Goal: Check status: Check status

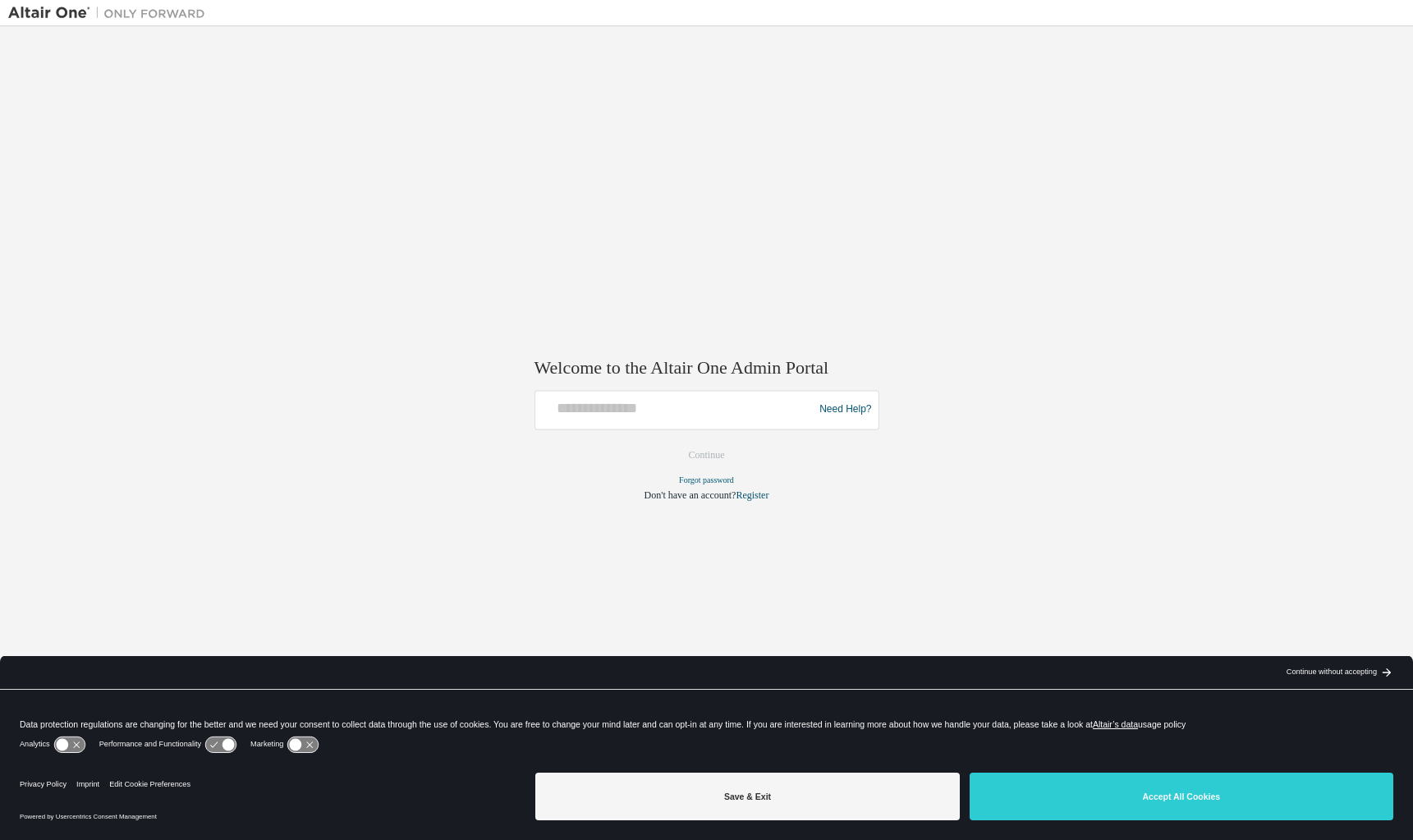
click at [630, 423] on div at bounding box center [677, 409] width 270 height 31
click at [659, 410] on input "text" at bounding box center [677, 406] width 270 height 24
type input "**********"
click at [724, 449] on button "Continue" at bounding box center [707, 455] width 70 height 25
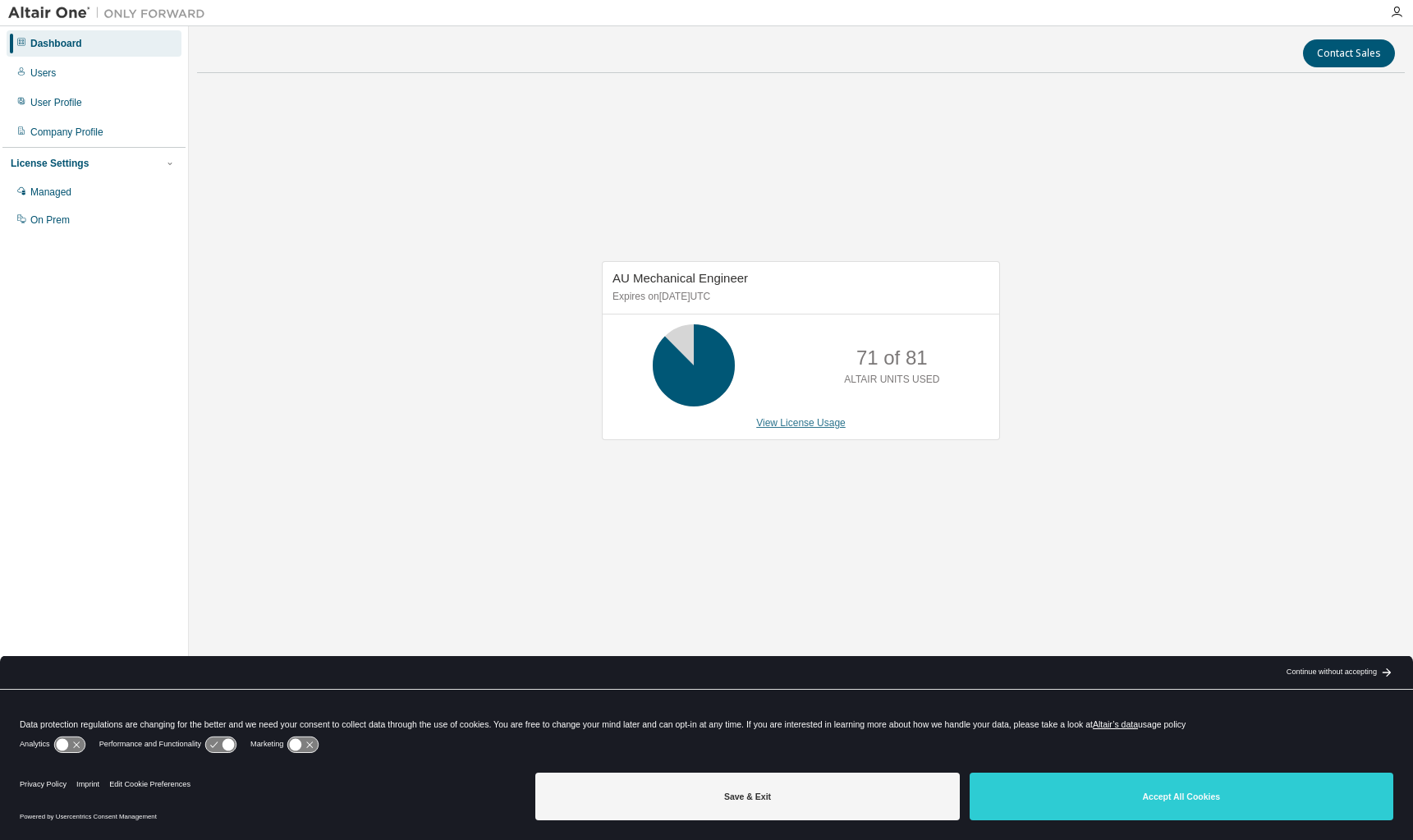
click at [779, 424] on link "View License Usage" at bounding box center [800, 422] width 89 height 11
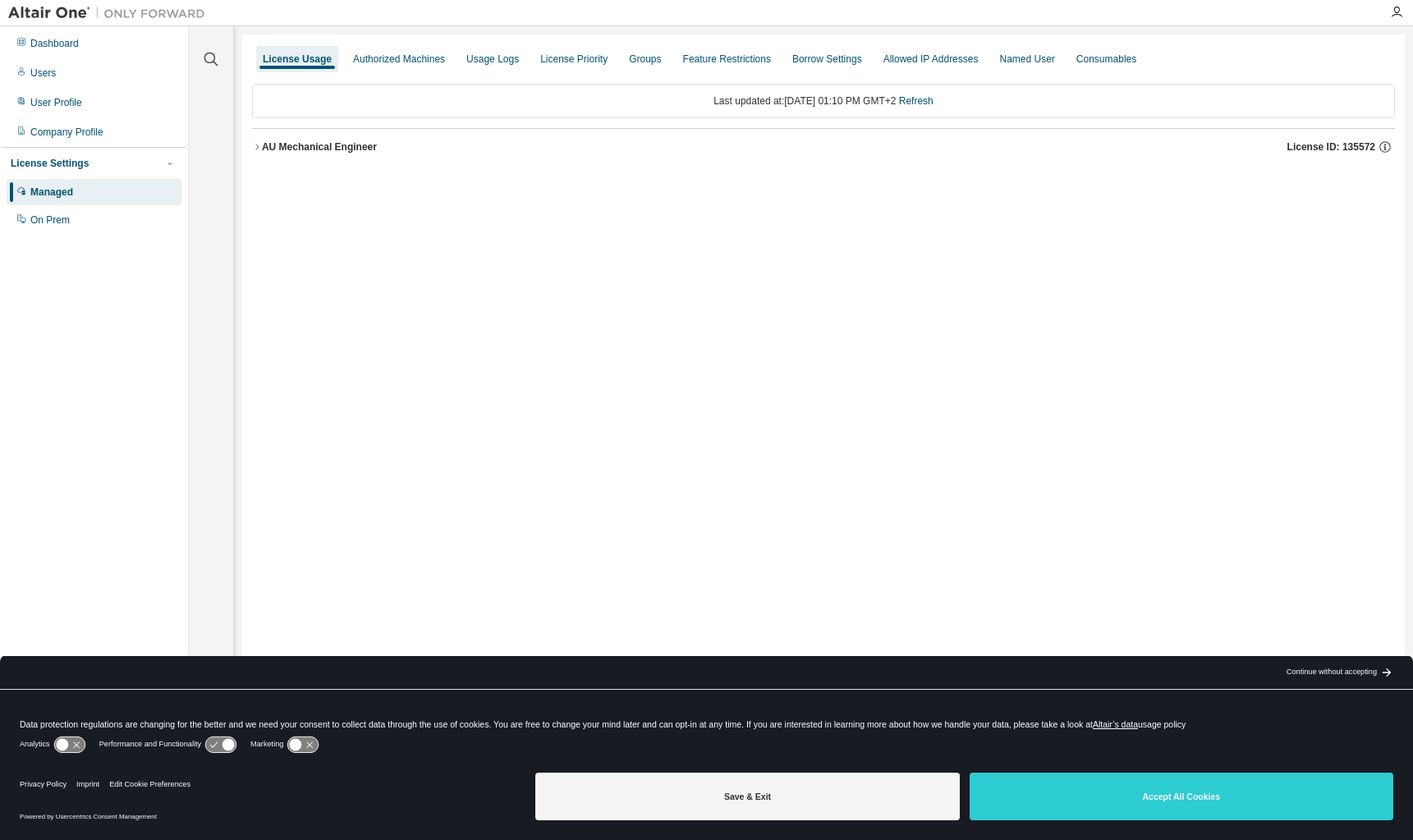
click at [257, 148] on icon "button" at bounding box center [257, 147] width 9 height 9
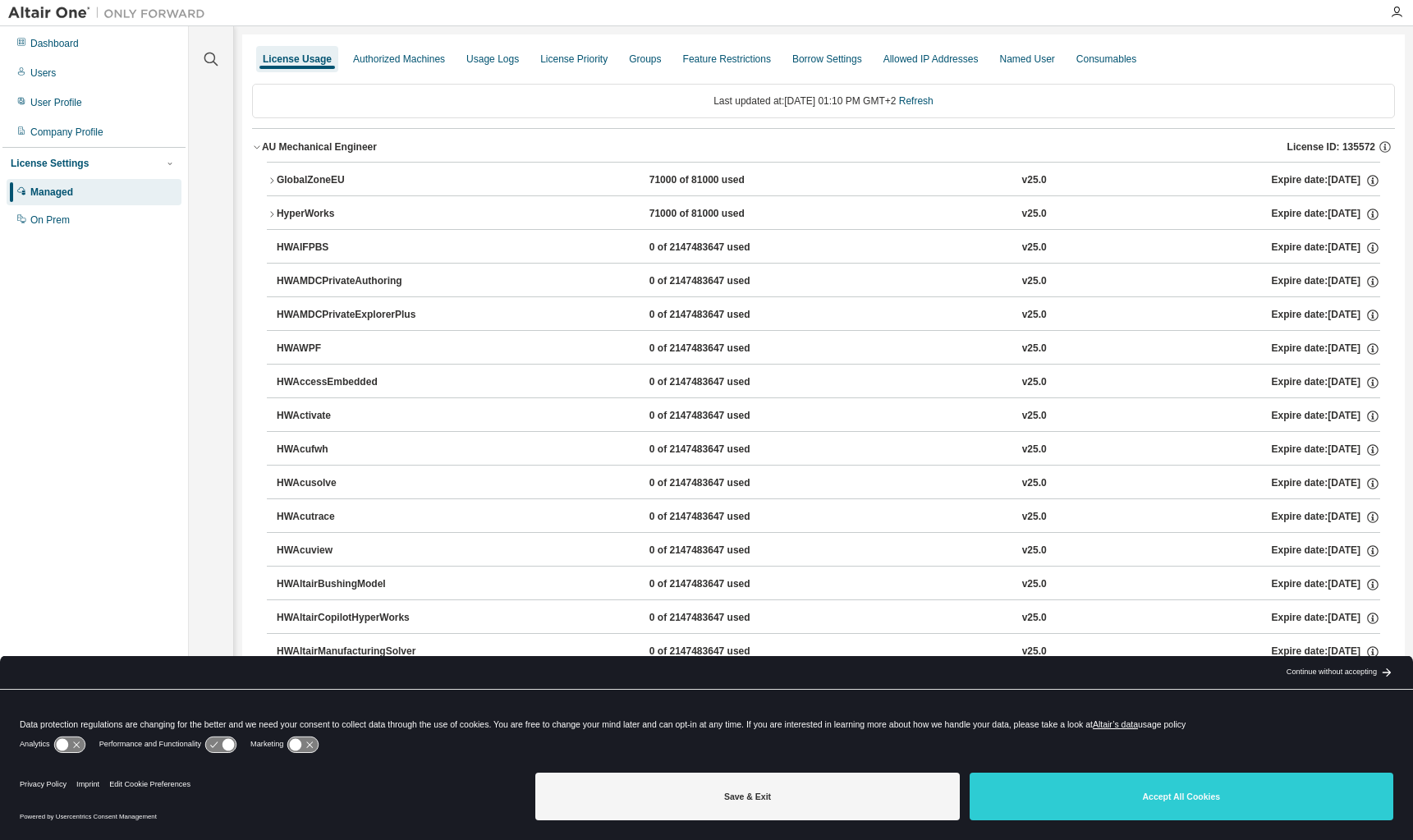
click at [272, 211] on icon "button" at bounding box center [271, 214] width 9 height 9
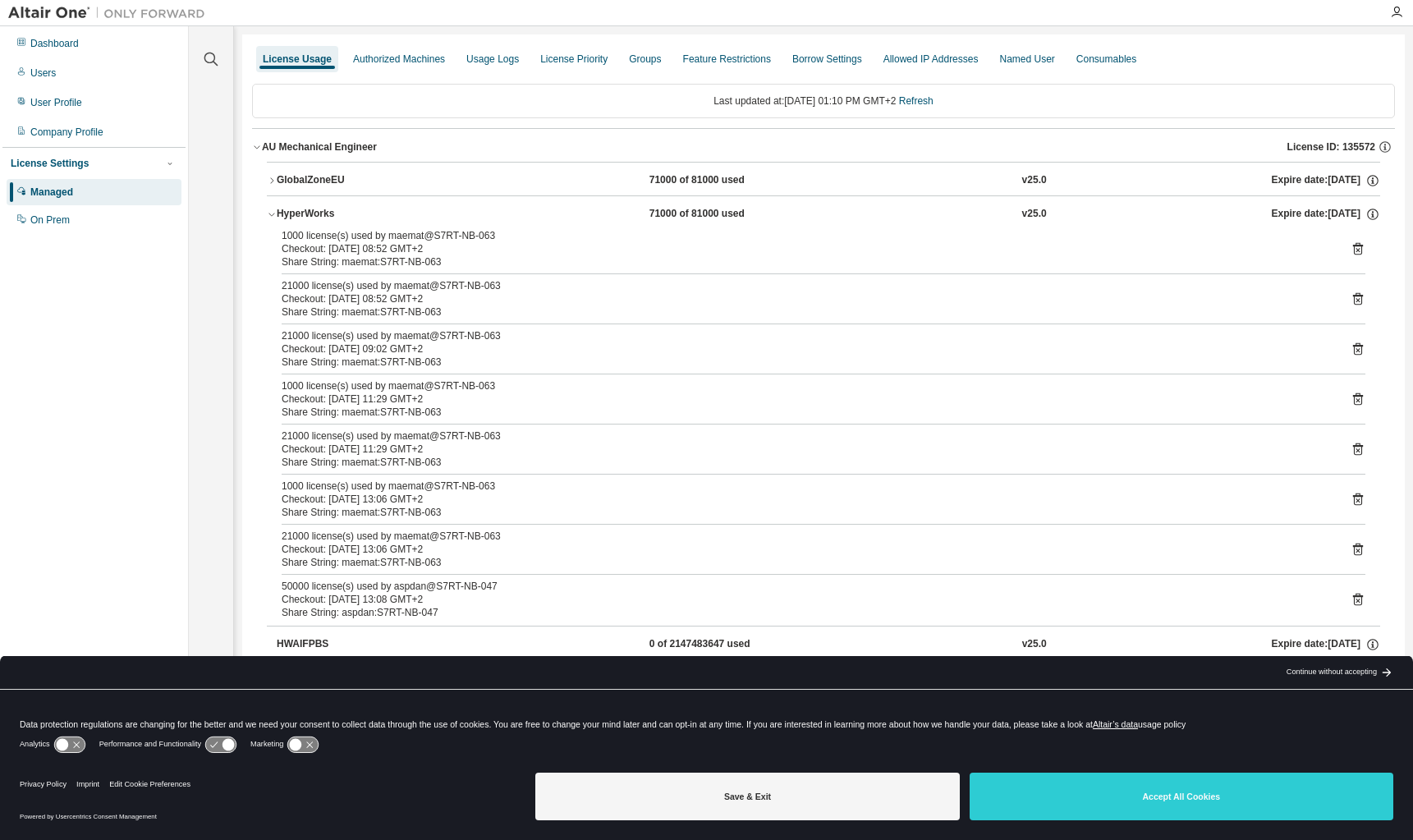
click at [1353, 596] on icon at bounding box center [1357, 600] width 9 height 12
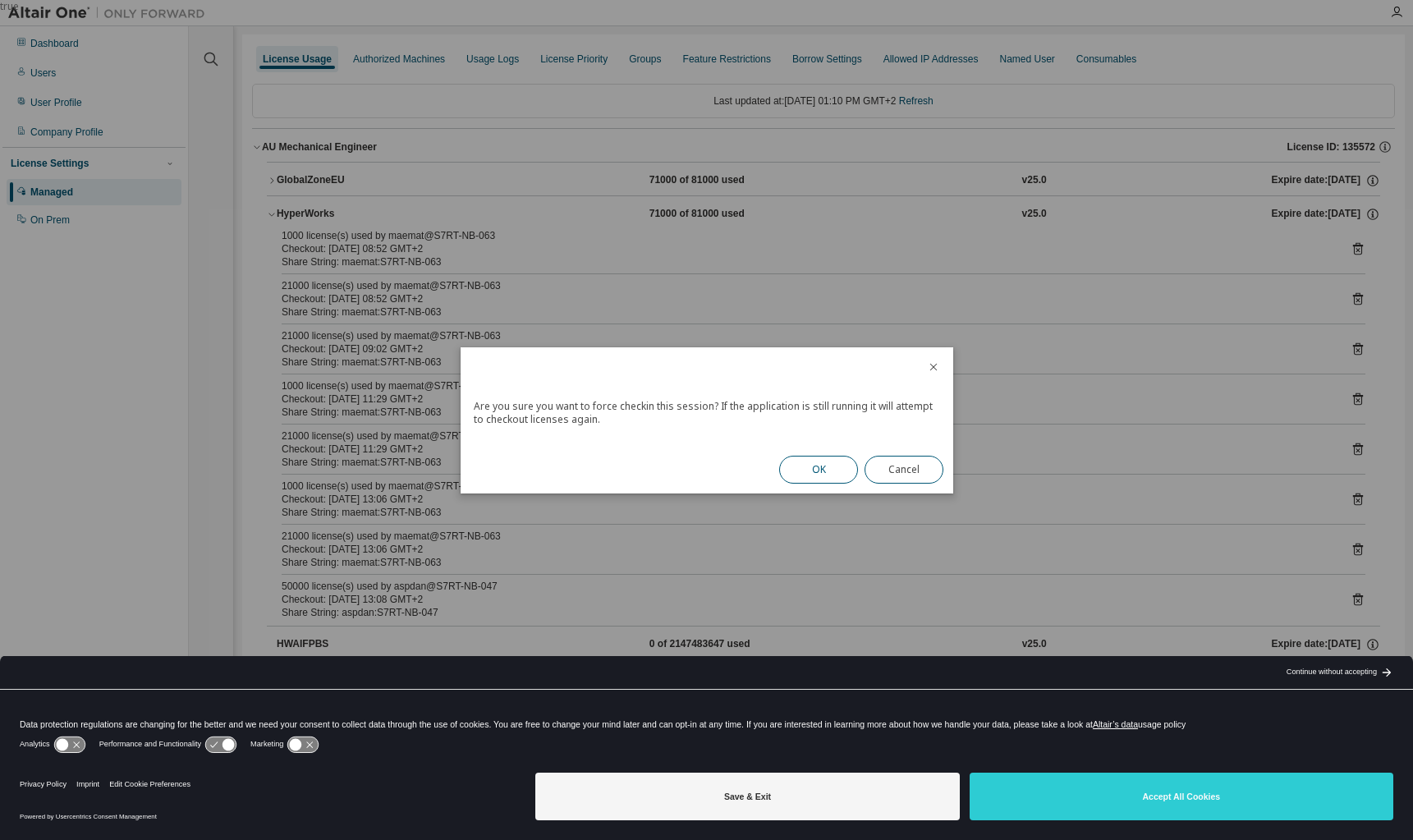
click at [832, 462] on button "OK" at bounding box center [818, 469] width 79 height 28
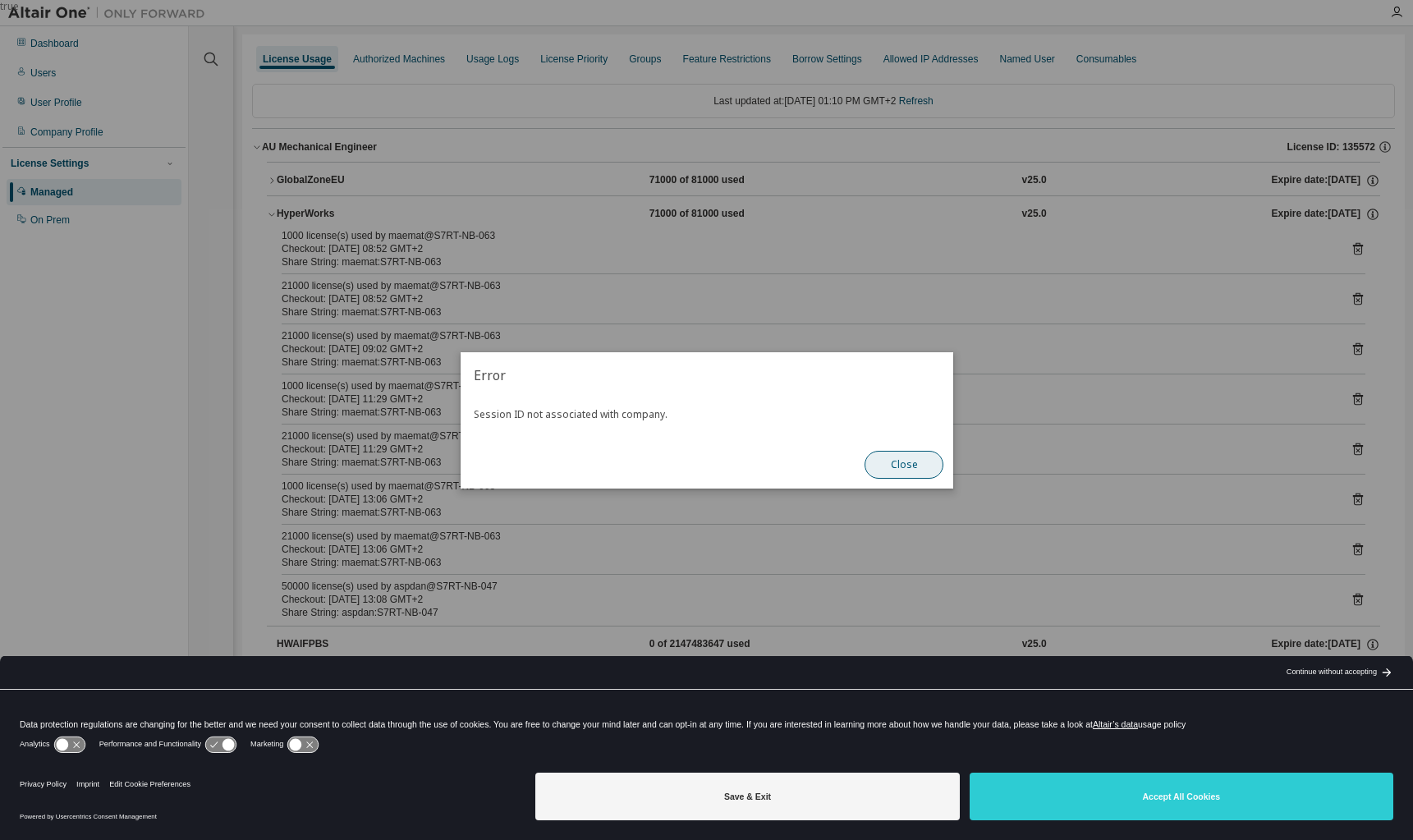
click at [888, 459] on button "Close" at bounding box center [904, 464] width 79 height 28
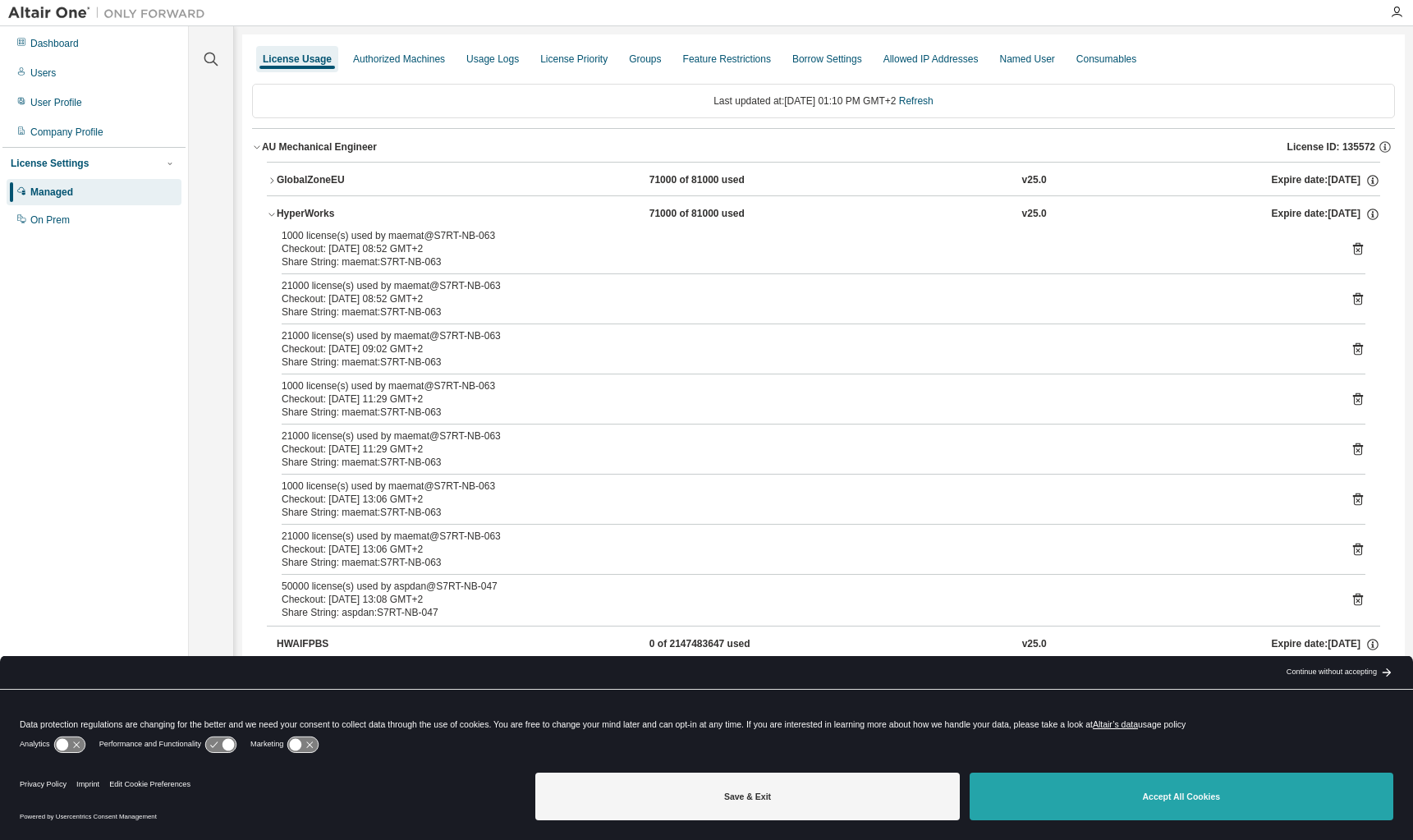
click at [1096, 796] on button "Accept All Cookies" at bounding box center [1181, 795] width 424 height 47
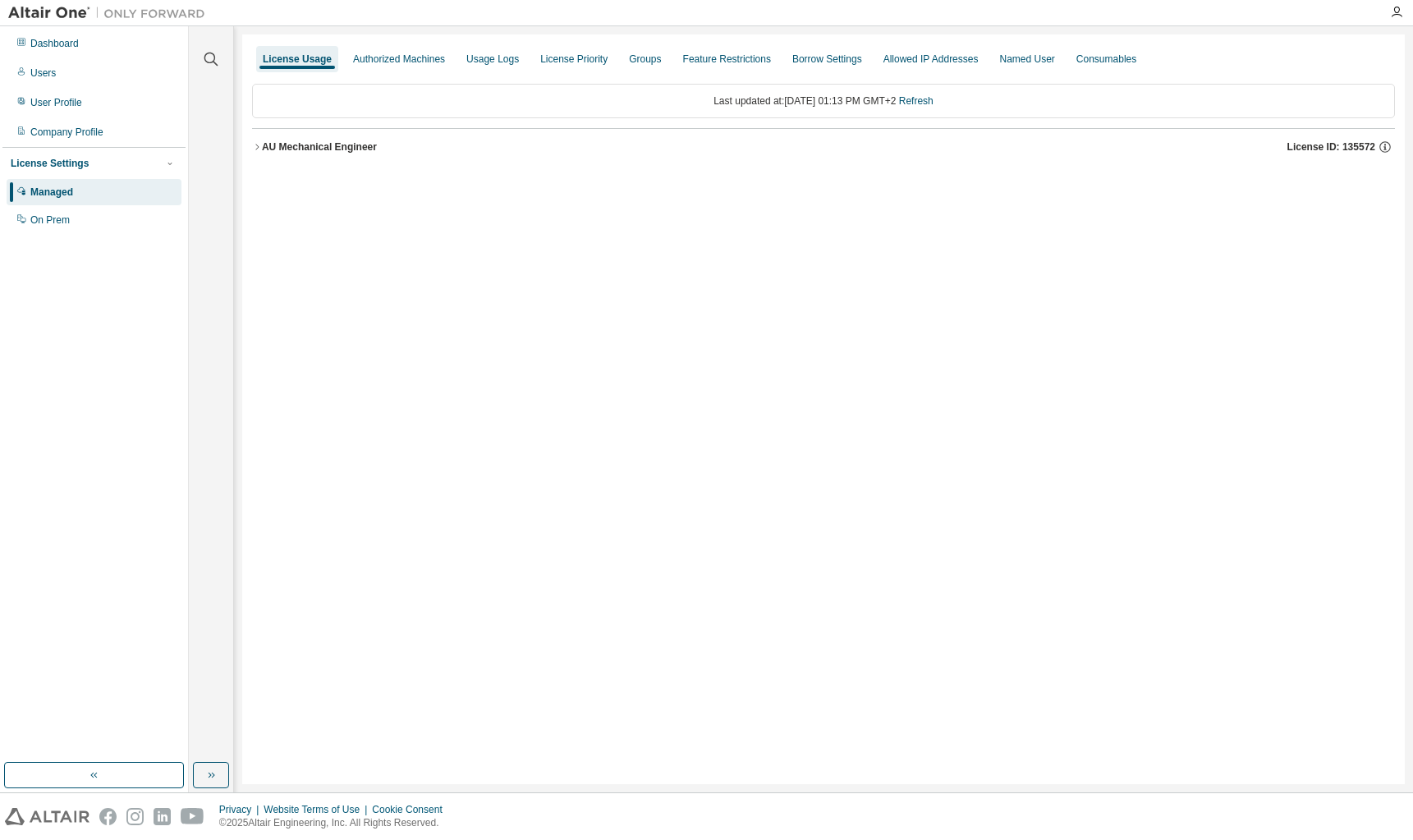
click at [310, 139] on button "AU Mechanical Engineer License ID: 135572" at bounding box center [824, 147] width 1143 height 36
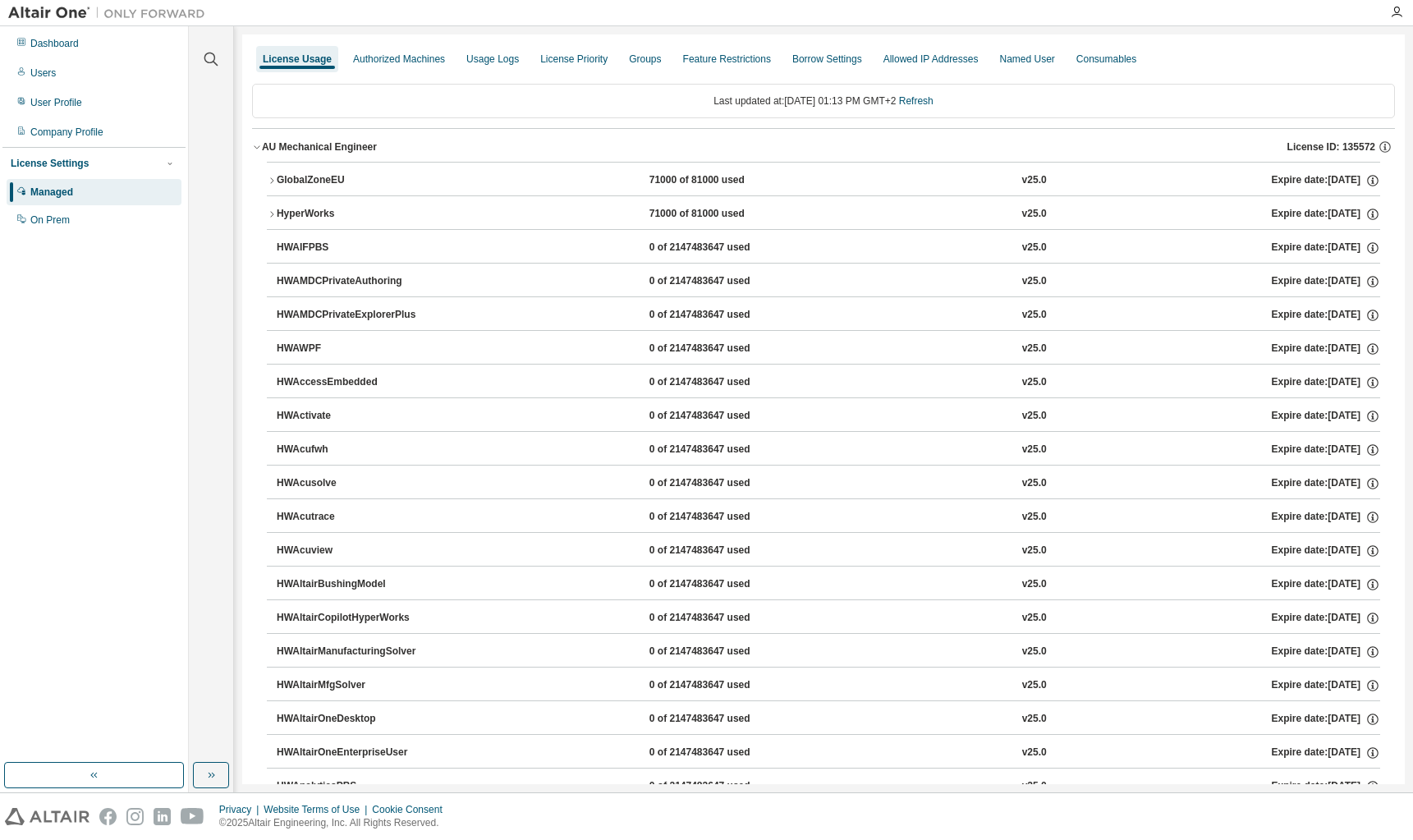
click at [263, 148] on div "AU Mechanical Engineer" at bounding box center [319, 147] width 115 height 13
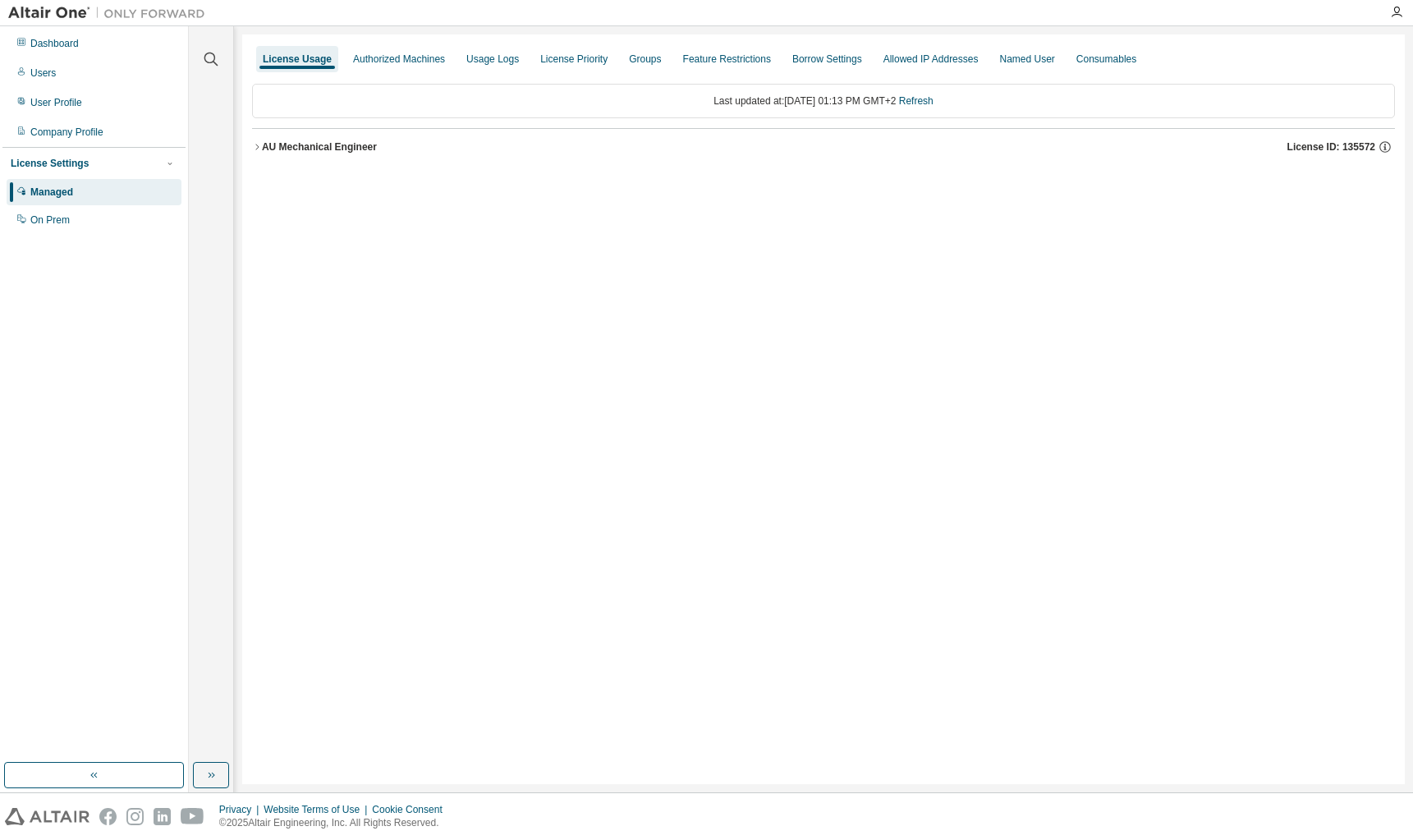
click at [257, 145] on icon "button" at bounding box center [257, 147] width 9 height 9
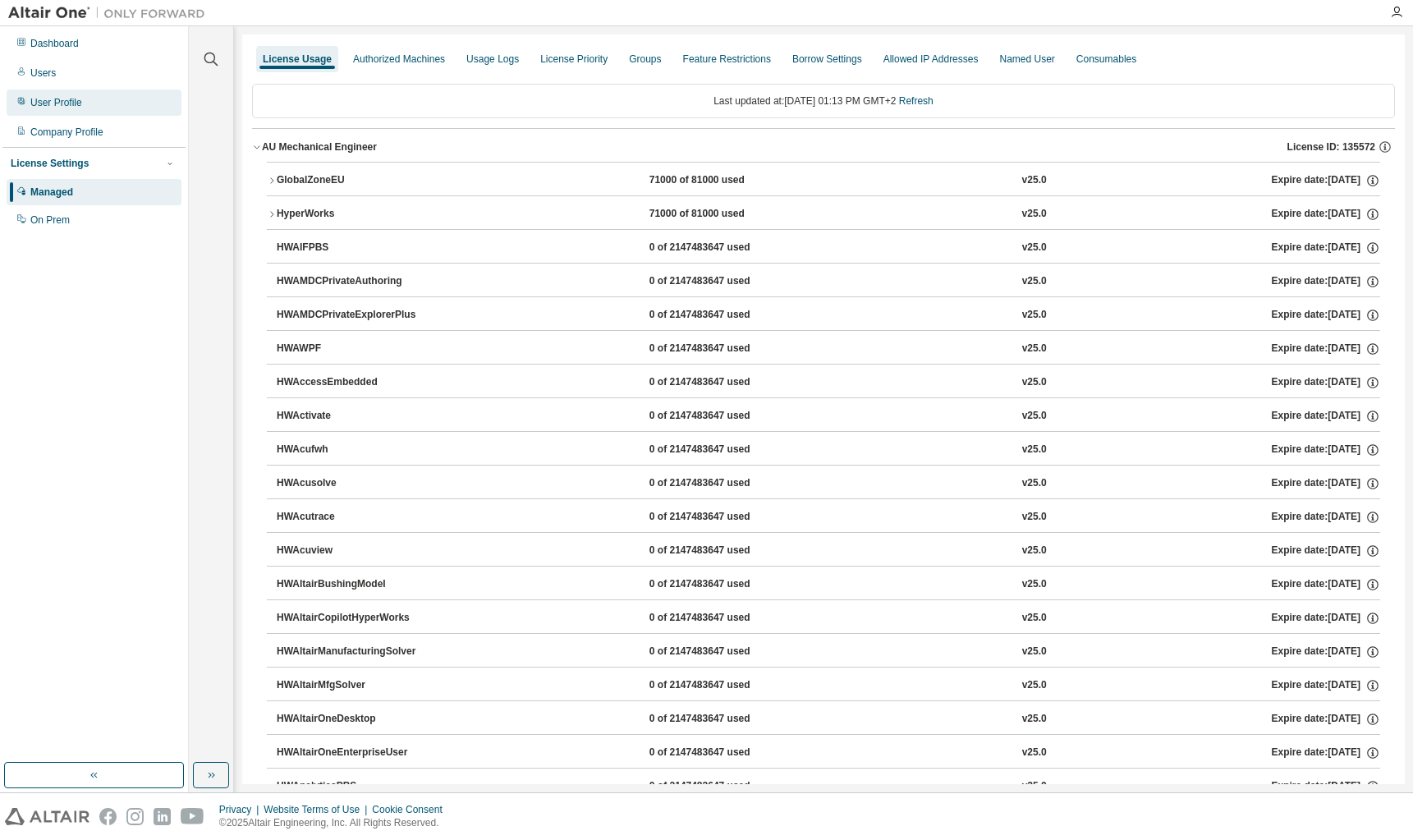
click at [104, 110] on div "User Profile" at bounding box center [94, 102] width 175 height 27
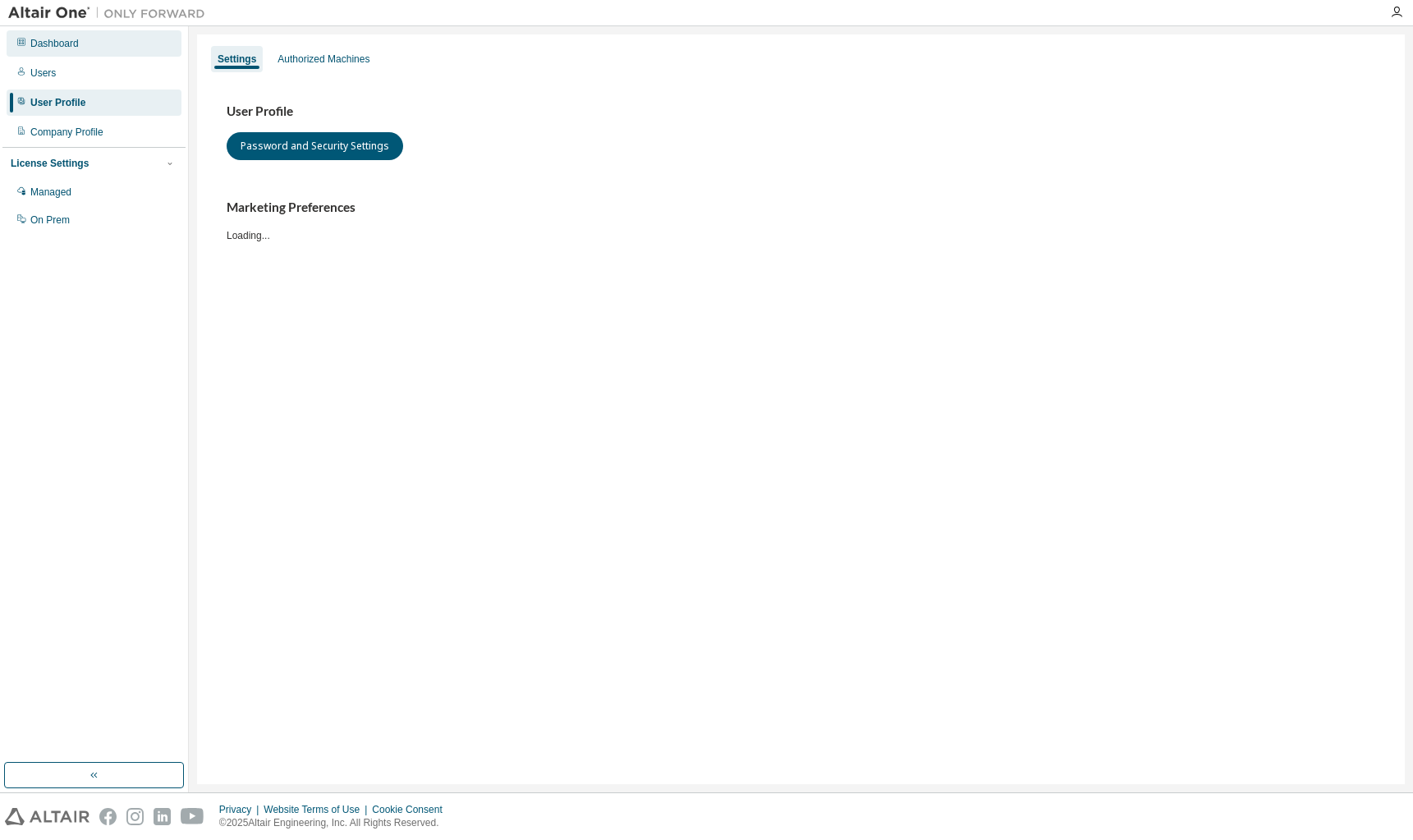
click at [101, 36] on div "Dashboard" at bounding box center [94, 43] width 175 height 27
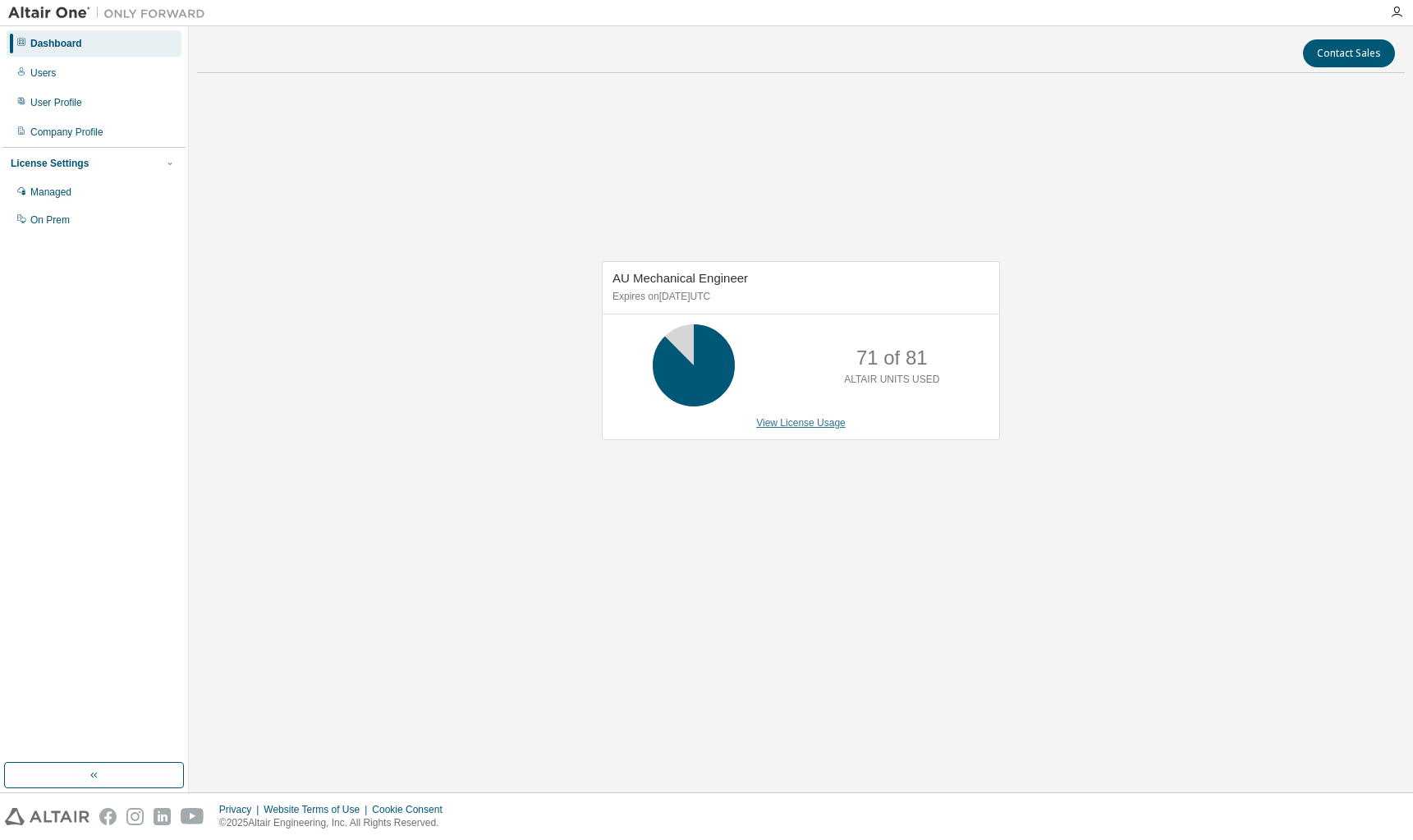
click at [804, 426] on link "View License Usage" at bounding box center [800, 422] width 89 height 11
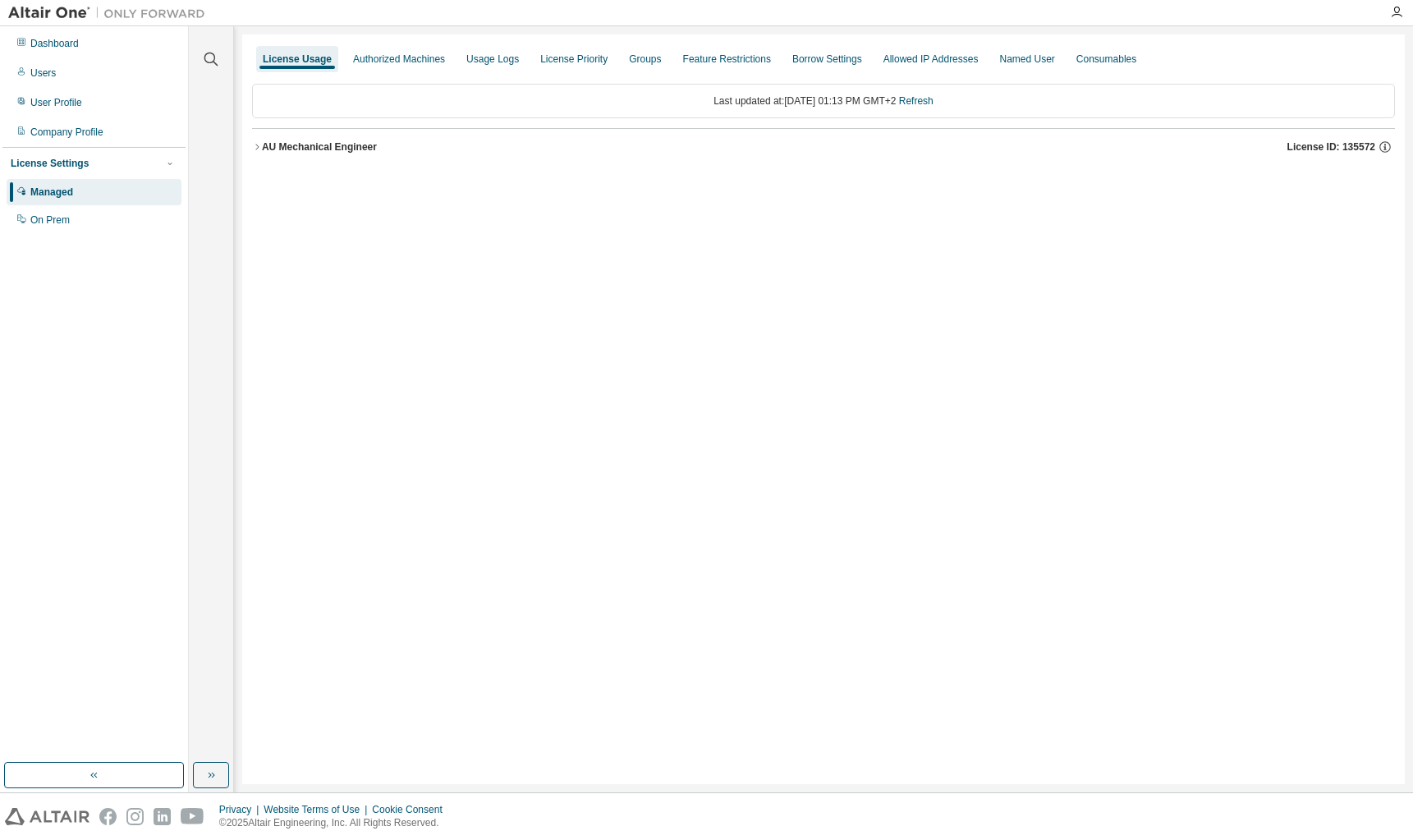
click at [257, 144] on icon "button" at bounding box center [257, 147] width 9 height 9
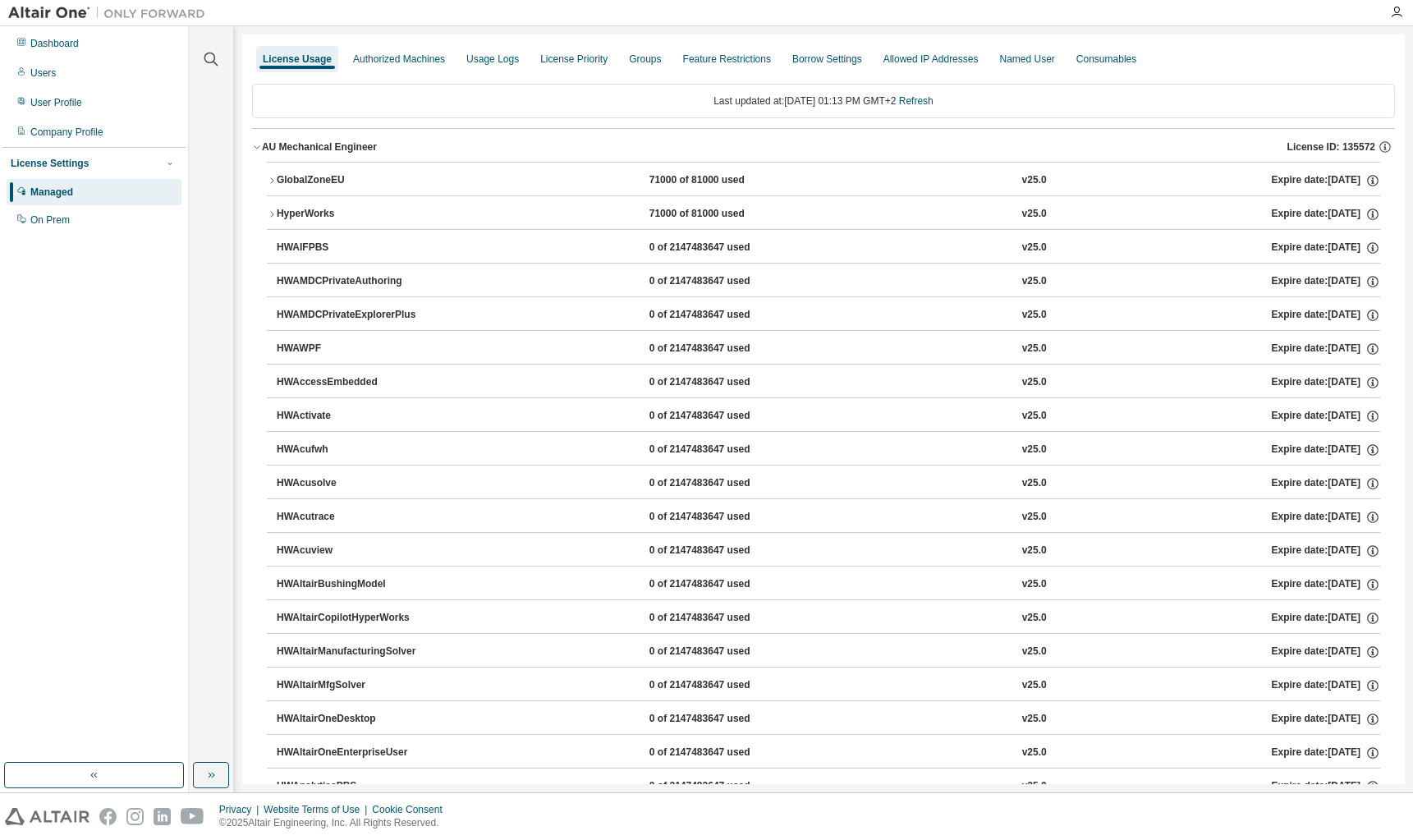
click at [274, 208] on button "HyperWorks 71000 of 81000 used v25.0 Expire date: [DATE]" at bounding box center [823, 215] width 1113 height 36
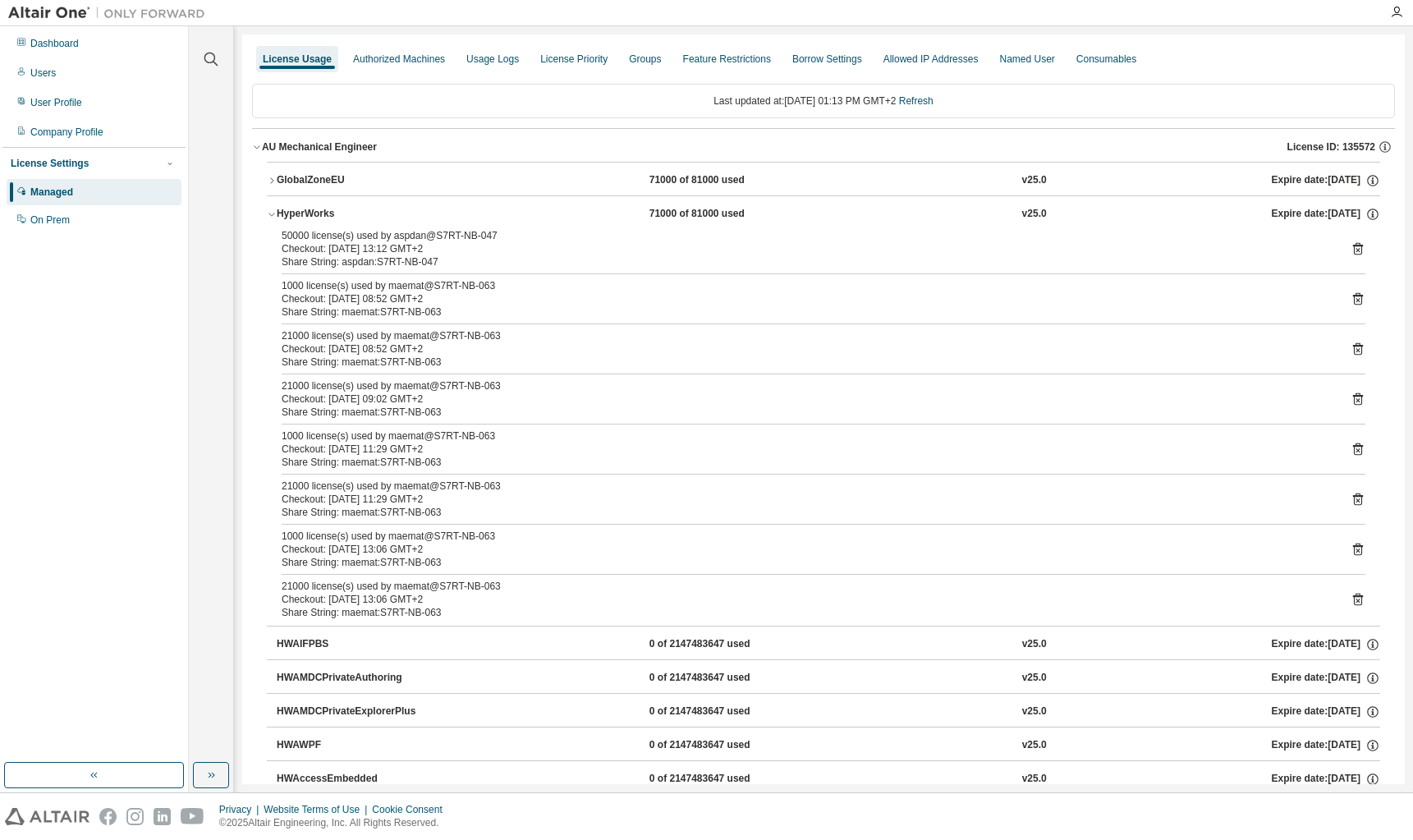
click at [274, 208] on button "HyperWorks 71000 of 81000 used v25.0 Expire date: [DATE]" at bounding box center [823, 215] width 1113 height 36
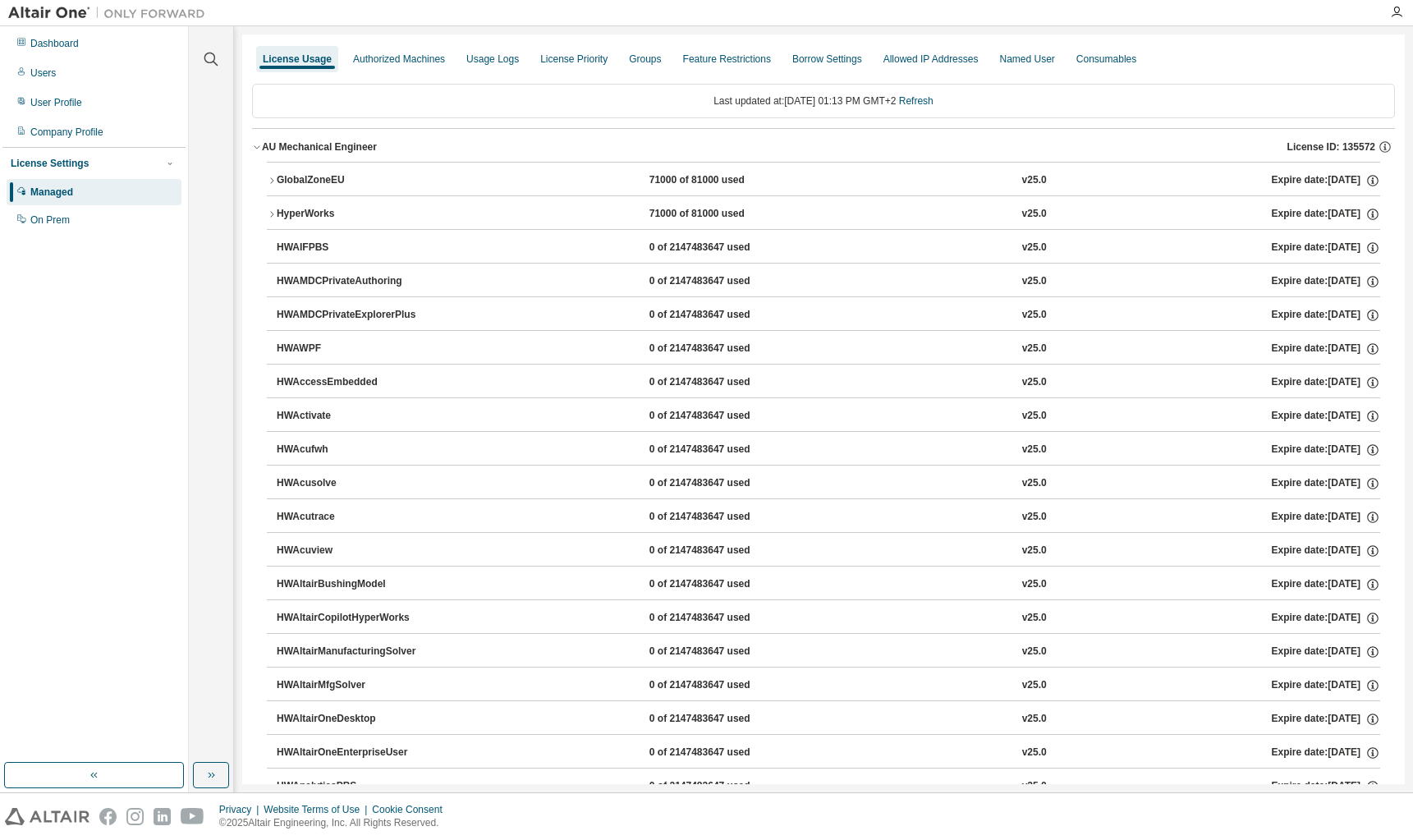
click at [274, 208] on button "HyperWorks 71000 of 81000 used v25.0 Expire date: [DATE]" at bounding box center [823, 215] width 1113 height 36
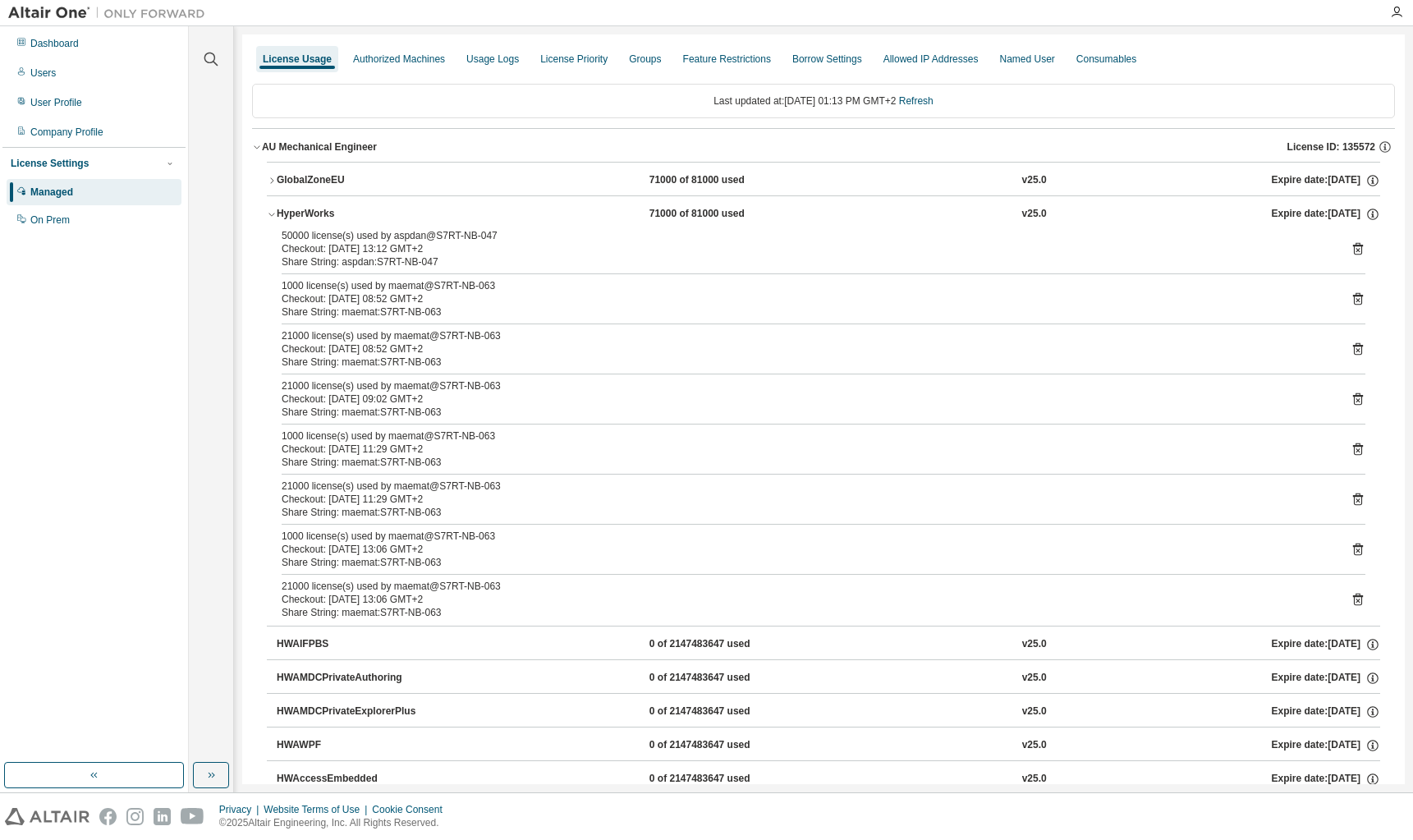
drag, startPoint x: 269, startPoint y: 212, endPoint x: 278, endPoint y: 221, distance: 12.7
click at [269, 212] on icon "button" at bounding box center [271, 214] width 9 height 9
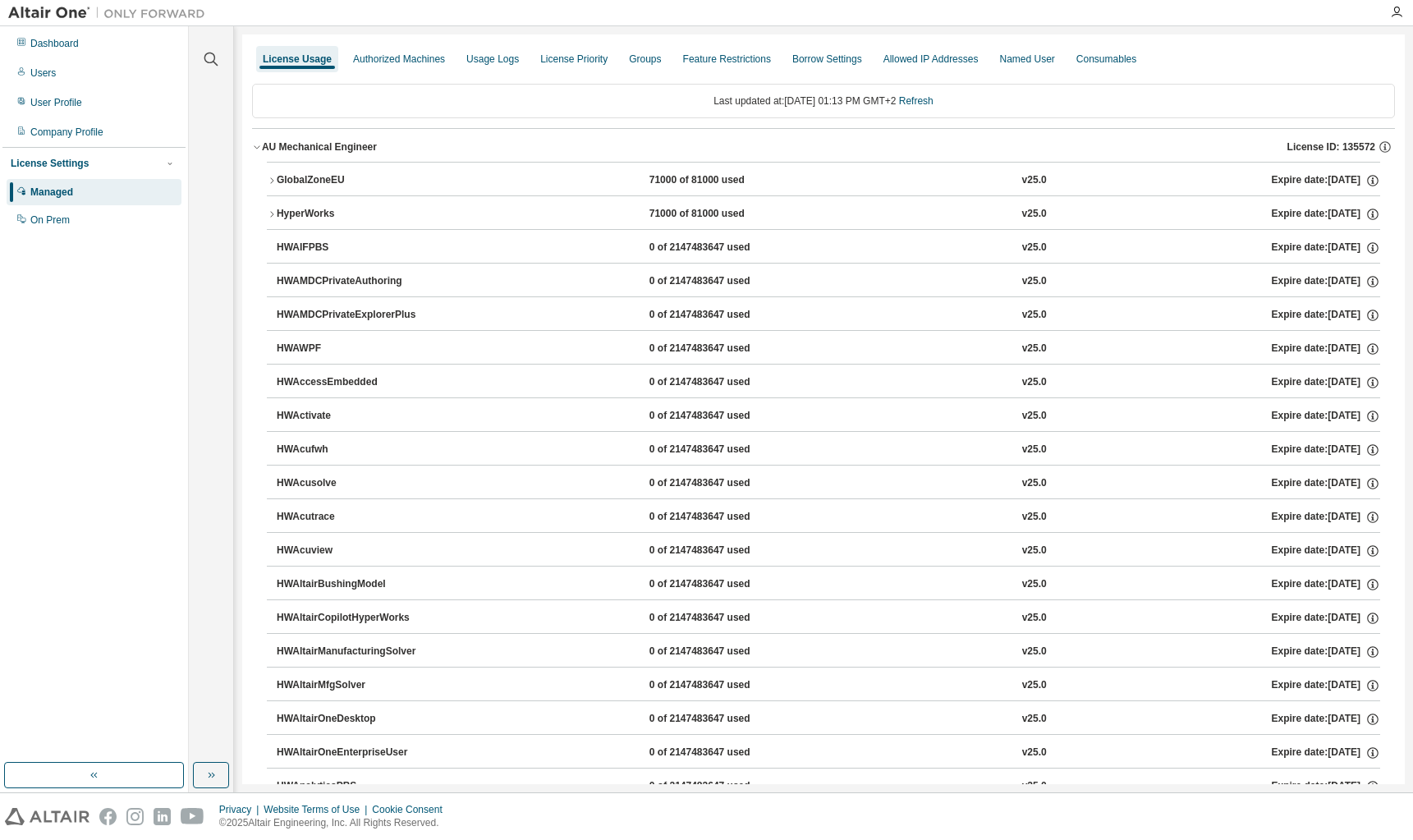
click at [274, 214] on icon "button" at bounding box center [271, 214] width 9 height 9
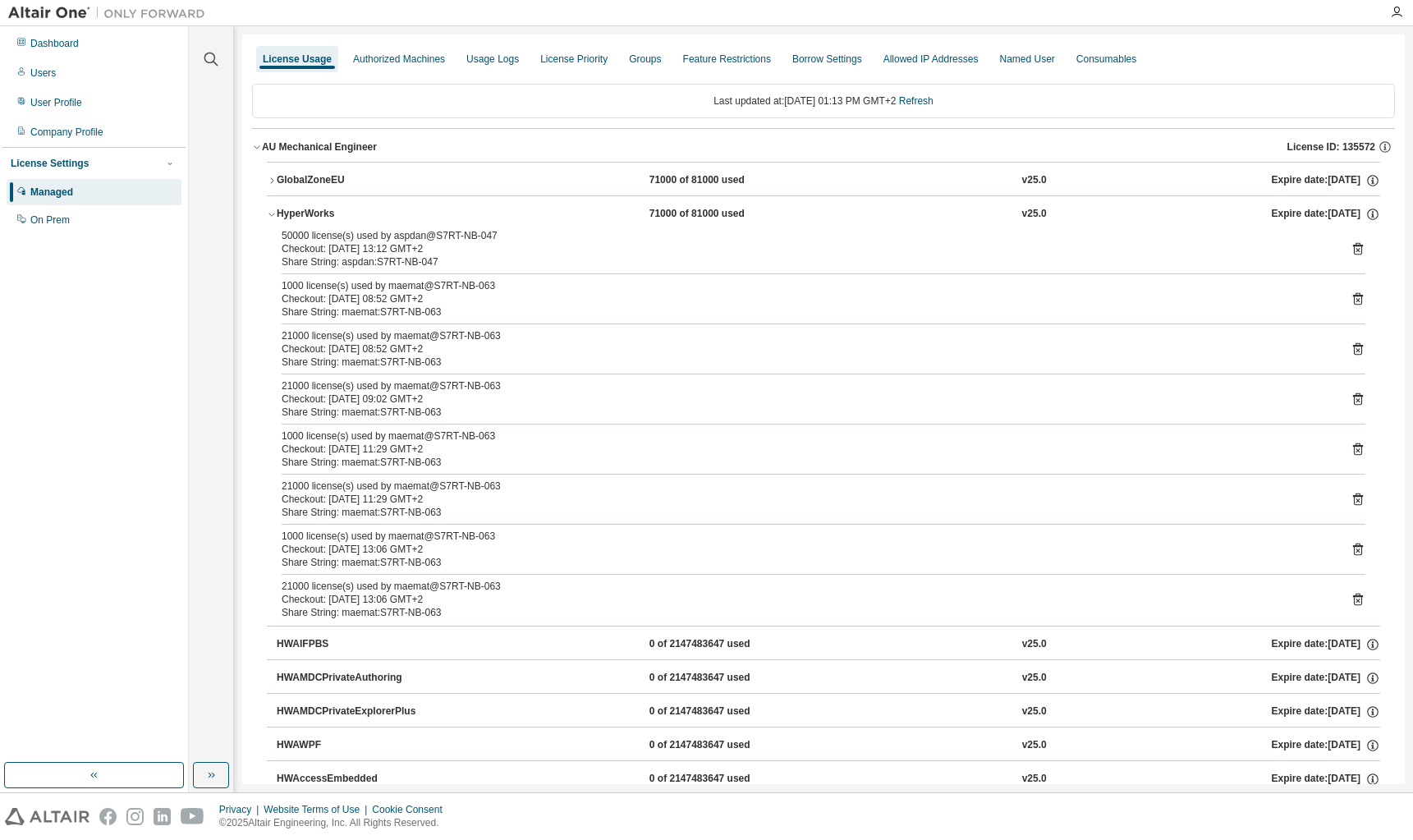
click at [269, 214] on icon "button" at bounding box center [271, 215] width 6 height 3
